Goal: Check status: Check status

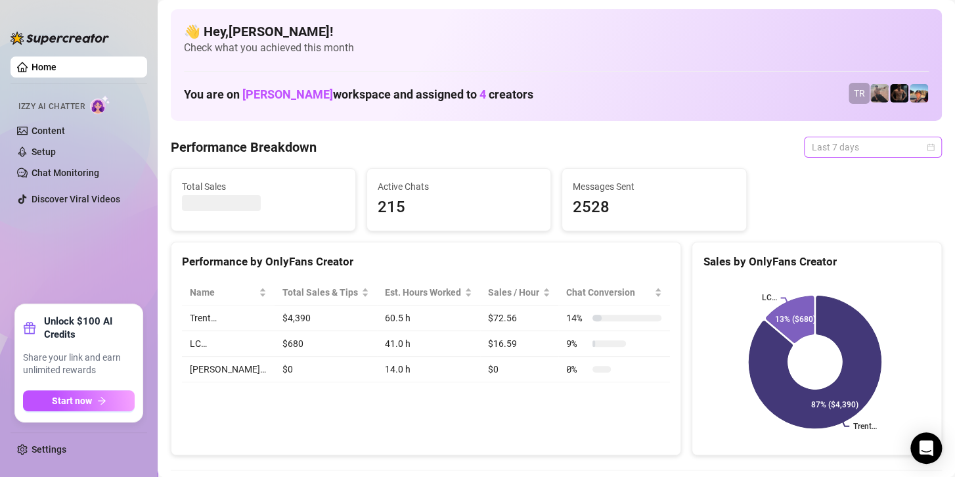
click at [875, 144] on span "Last 7 days" at bounding box center [873, 147] width 122 height 20
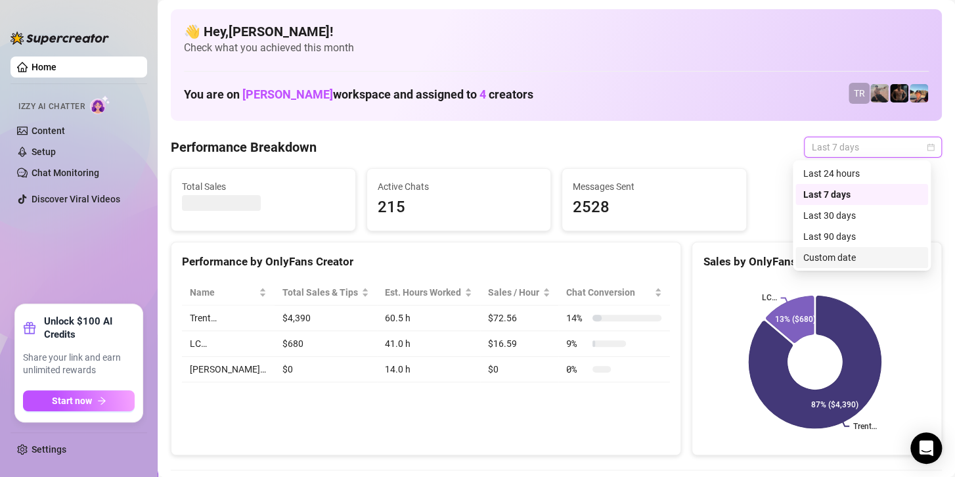
click at [832, 259] on div "Custom date" at bounding box center [861, 257] width 117 height 14
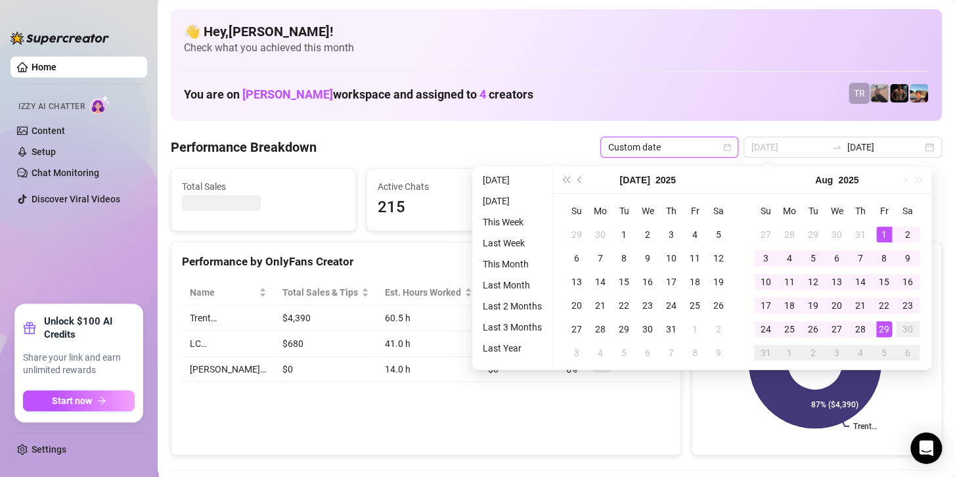
type input "[DATE]"
click at [884, 230] on div "1" at bounding box center [884, 235] width 16 height 16
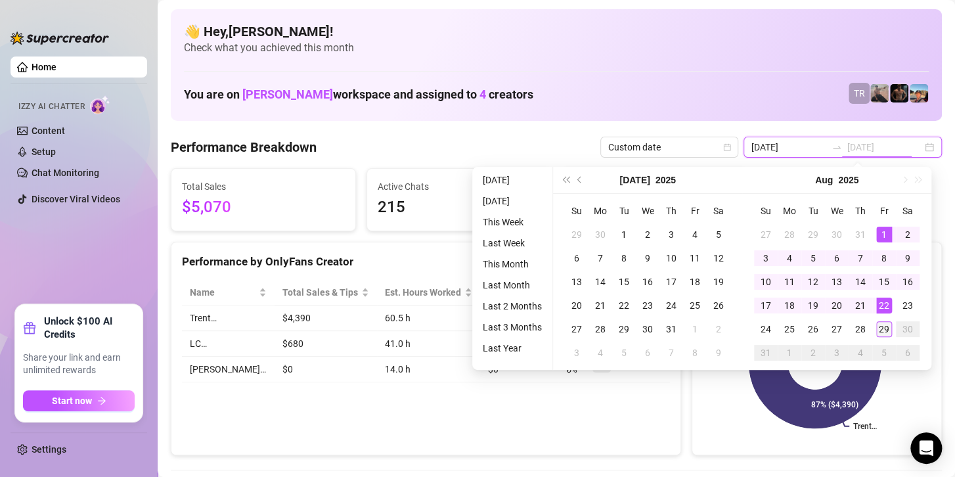
type input "[DATE]"
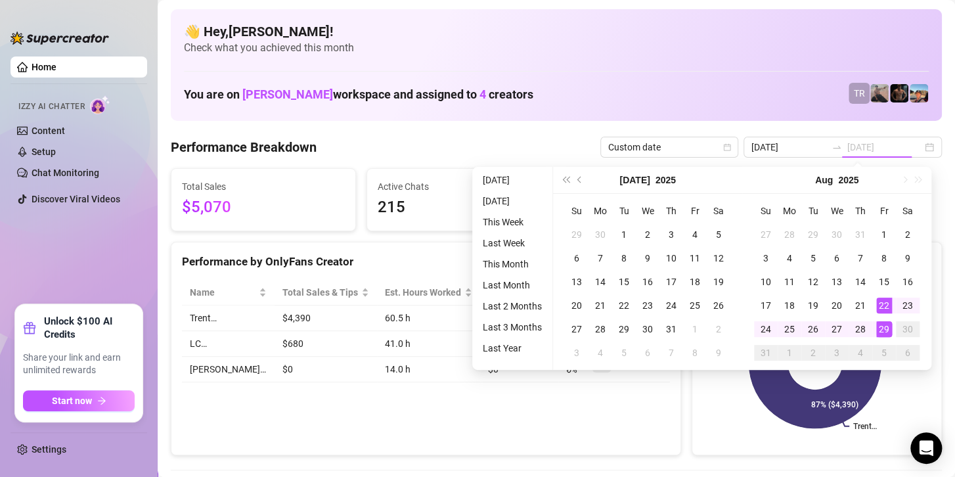
click at [885, 326] on div "29" at bounding box center [884, 329] width 16 height 16
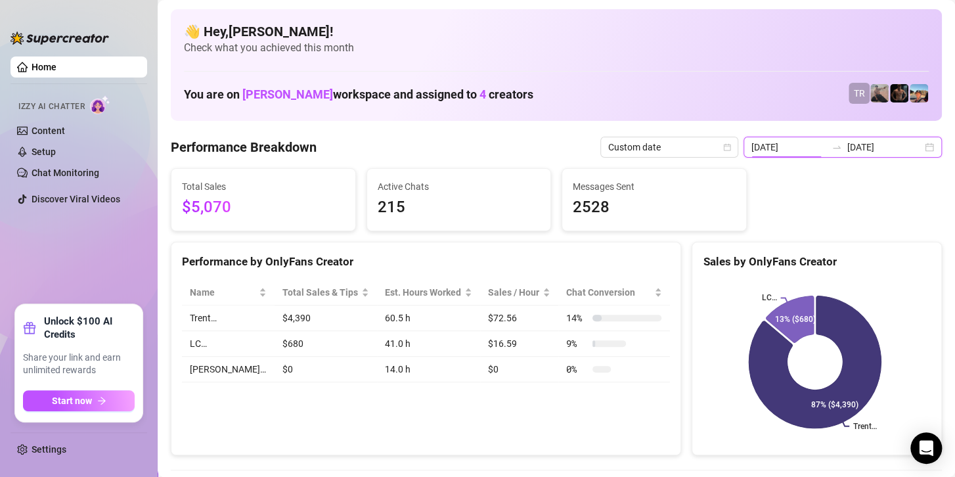
click at [808, 154] on input "[DATE]" at bounding box center [788, 147] width 75 height 14
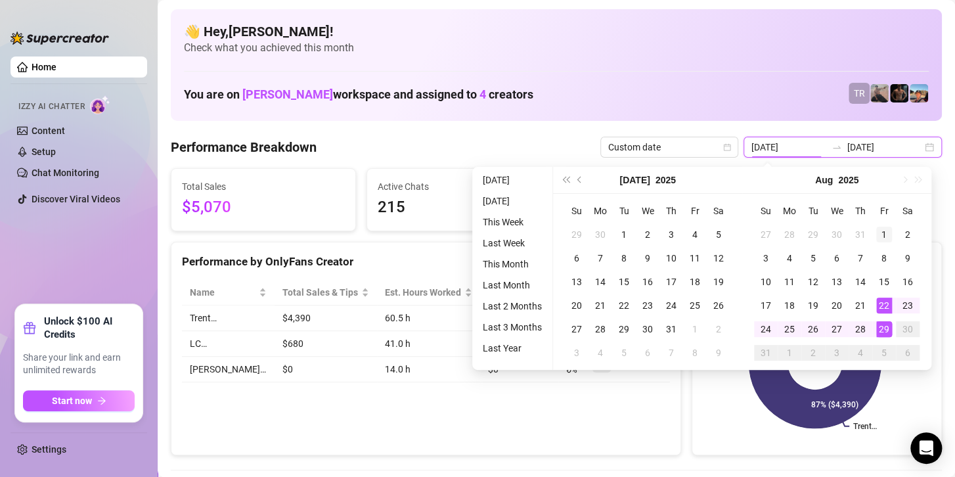
type input "[DATE]"
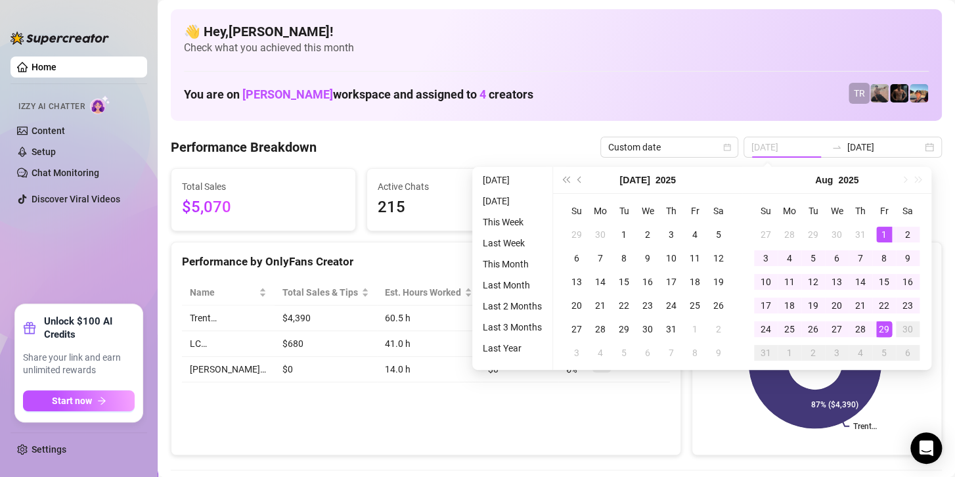
click at [882, 230] on div "1" at bounding box center [884, 235] width 16 height 16
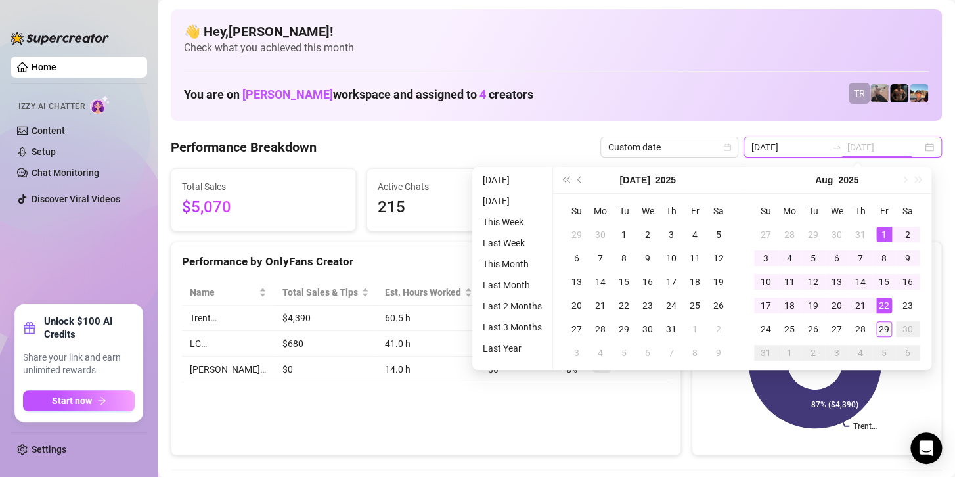
type input "[DATE]"
click at [881, 332] on div "29" at bounding box center [884, 329] width 16 height 16
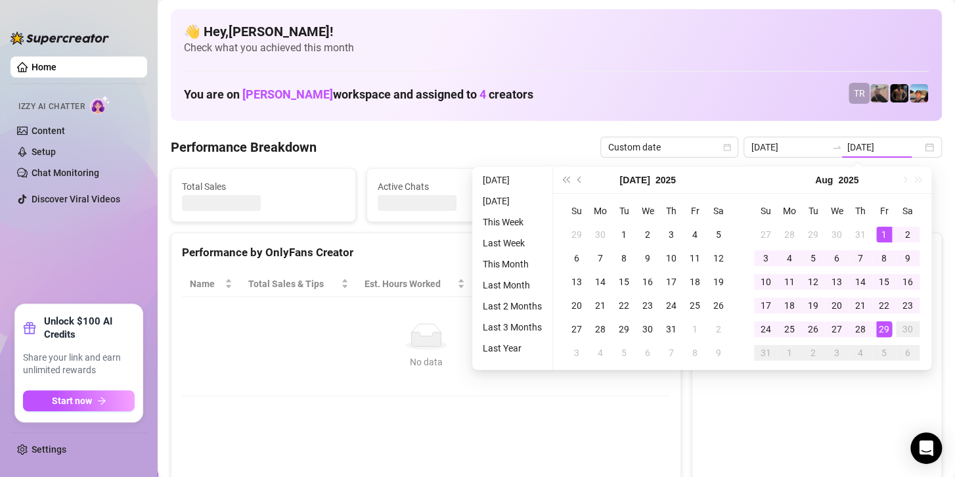
type input "[DATE]"
